Goal: Task Accomplishment & Management: Complete application form

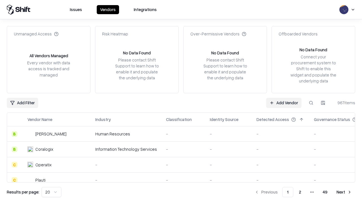
click at [284, 102] on link "Add Vendor" at bounding box center [283, 103] width 35 height 10
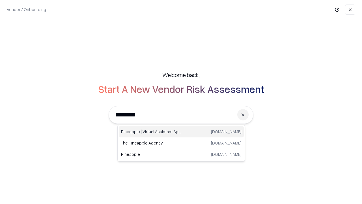
click at [181, 131] on div "Pineapple | Virtual Assistant Agency [DOMAIN_NAME]" at bounding box center [181, 131] width 125 height 11
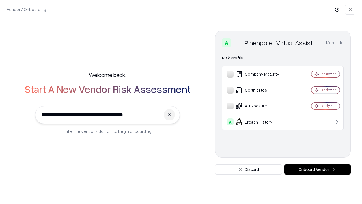
type input "**********"
click at [317, 169] on button "Onboard Vendor" at bounding box center [317, 169] width 66 height 10
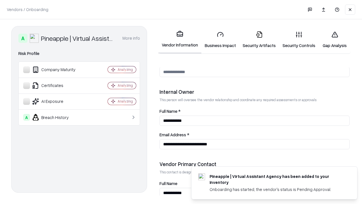
scroll to position [293, 0]
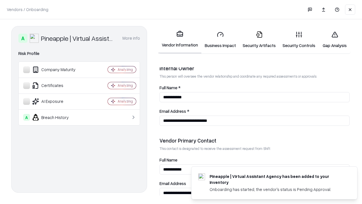
click at [220, 40] on link "Business Impact" at bounding box center [220, 40] width 38 height 26
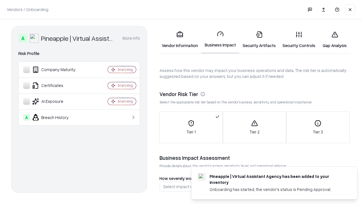
click at [259, 40] on link "Security Artifacts" at bounding box center [259, 40] width 40 height 26
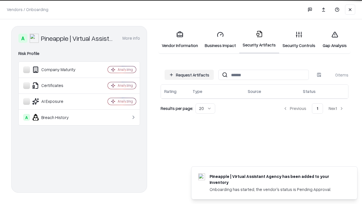
click at [189, 75] on button "Request Artifacts" at bounding box center [189, 75] width 49 height 10
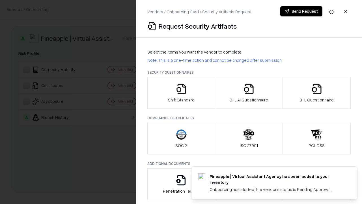
click at [181, 93] on icon "button" at bounding box center [181, 88] width 11 height 11
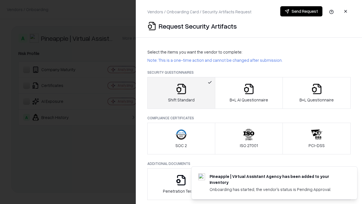
click at [301, 11] on button "Send Request" at bounding box center [301, 11] width 42 height 10
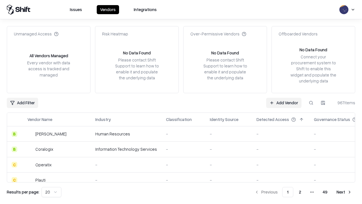
click at [311, 102] on button at bounding box center [311, 103] width 10 height 10
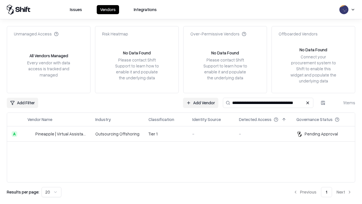
type input "**********"
click at [184, 133] on td "Tier 1" at bounding box center [166, 133] width 44 height 15
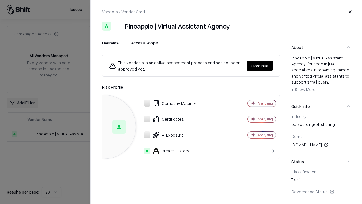
click at [260, 66] on button "Continue" at bounding box center [260, 65] width 26 height 10
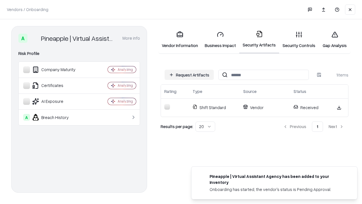
click at [334, 40] on link "Gap Analysis" at bounding box center [335, 40] width 32 height 26
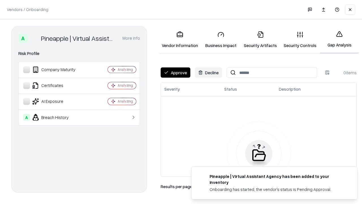
click at [175, 72] on button "Approve" at bounding box center [176, 72] width 30 height 10
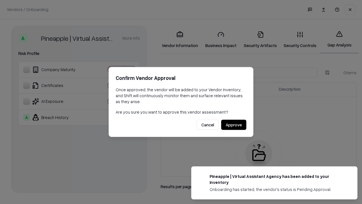
click at [233, 124] on button "Approve" at bounding box center [233, 125] width 25 height 10
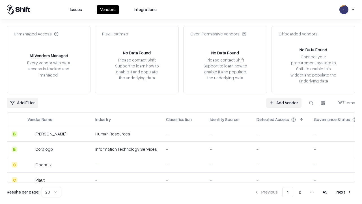
type input "**********"
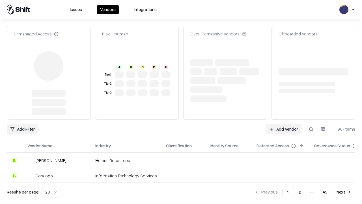
click at [284, 124] on link "Add Vendor" at bounding box center [283, 129] width 35 height 10
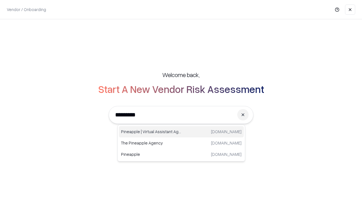
click at [181, 131] on div "Pineapple | Virtual Assistant Agency [DOMAIN_NAME]" at bounding box center [181, 131] width 125 height 11
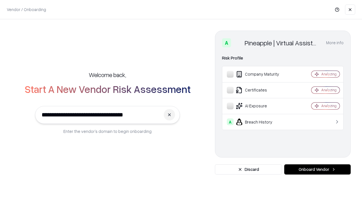
type input "**********"
click at [317, 169] on button "Onboard Vendor" at bounding box center [317, 169] width 66 height 10
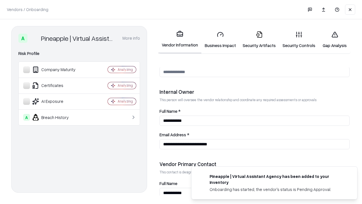
scroll to position [293, 0]
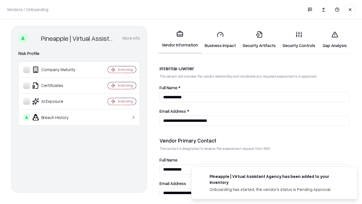
click at [334, 40] on link "Gap Analysis" at bounding box center [335, 40] width 32 height 26
